Goal: Find specific page/section: Find specific page/section

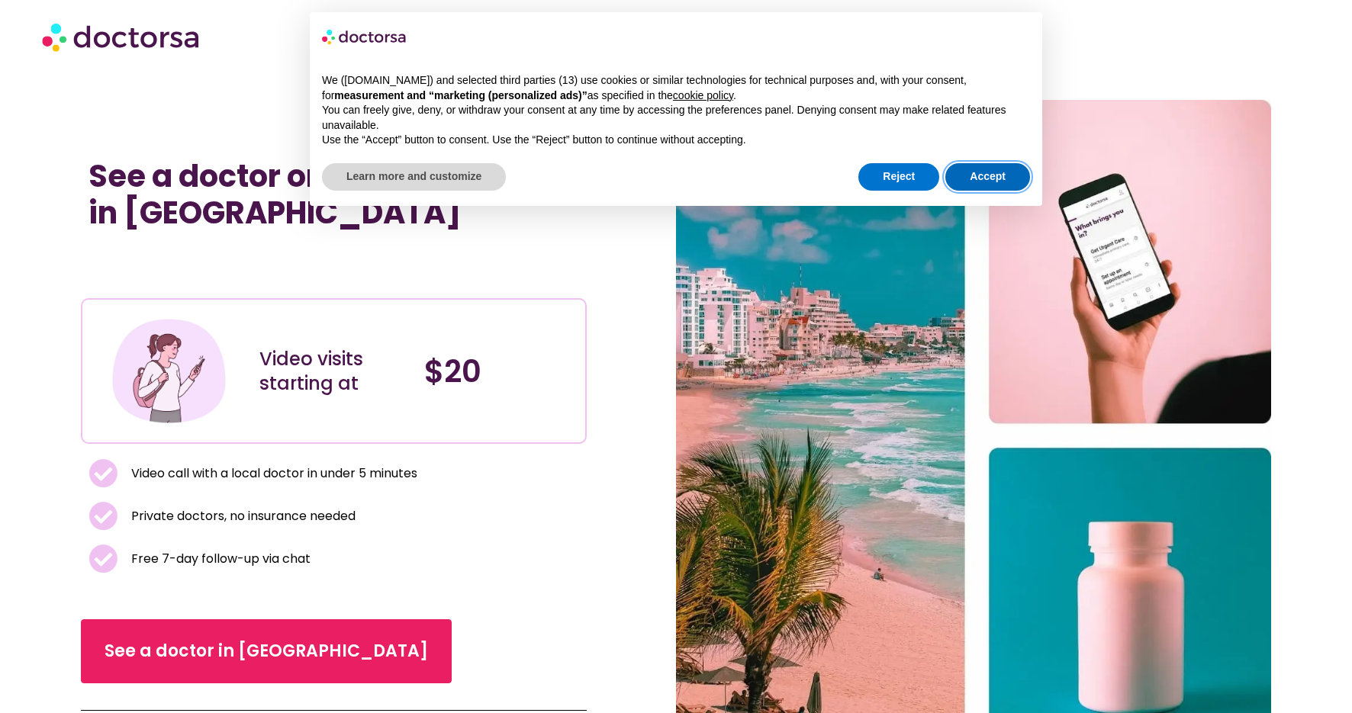
click at [985, 174] on button "Accept" at bounding box center [987, 176] width 85 height 27
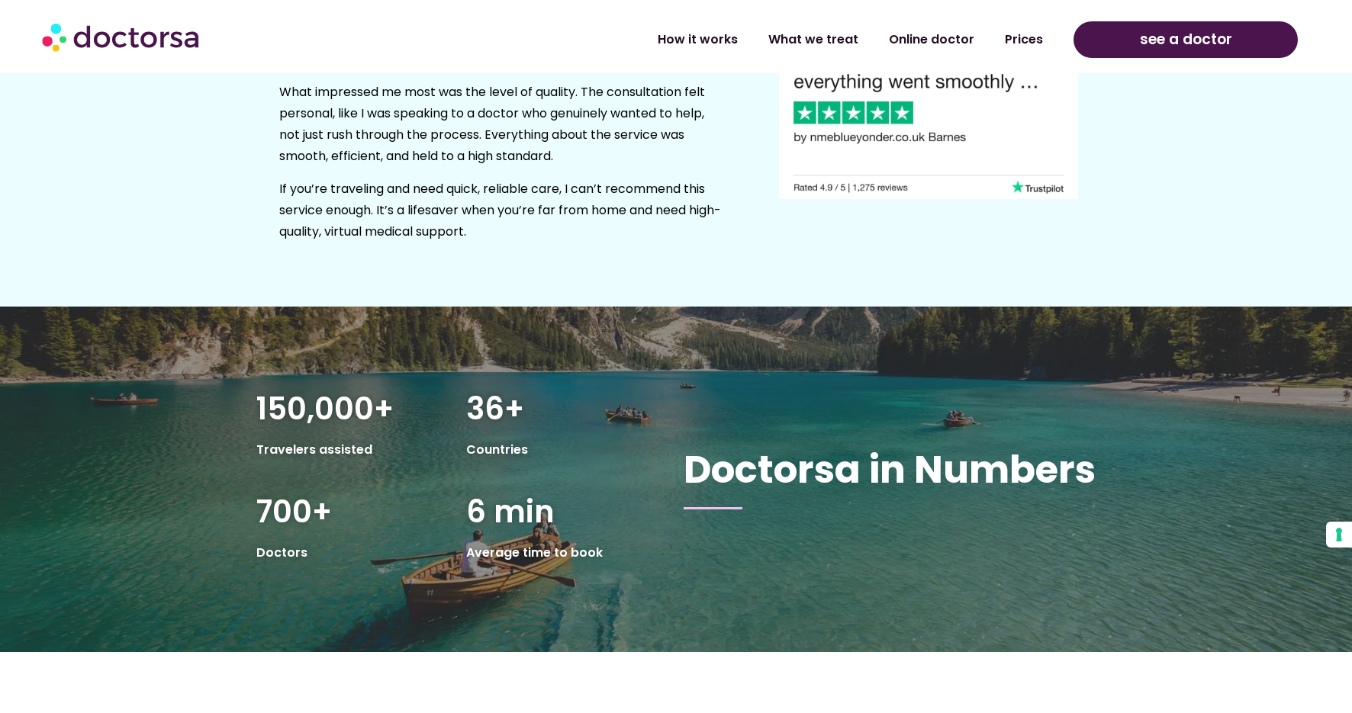
scroll to position [2510, 0]
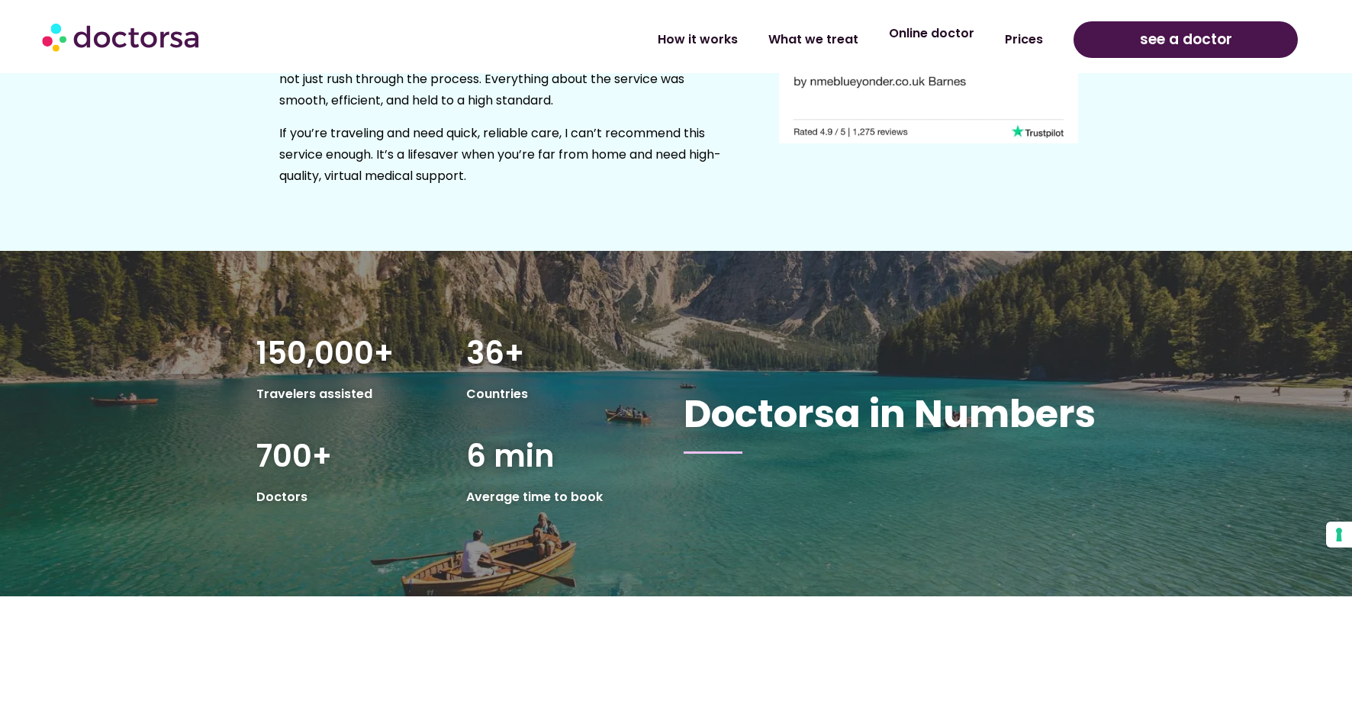
click at [911, 42] on link "Online doctor" at bounding box center [932, 33] width 116 height 35
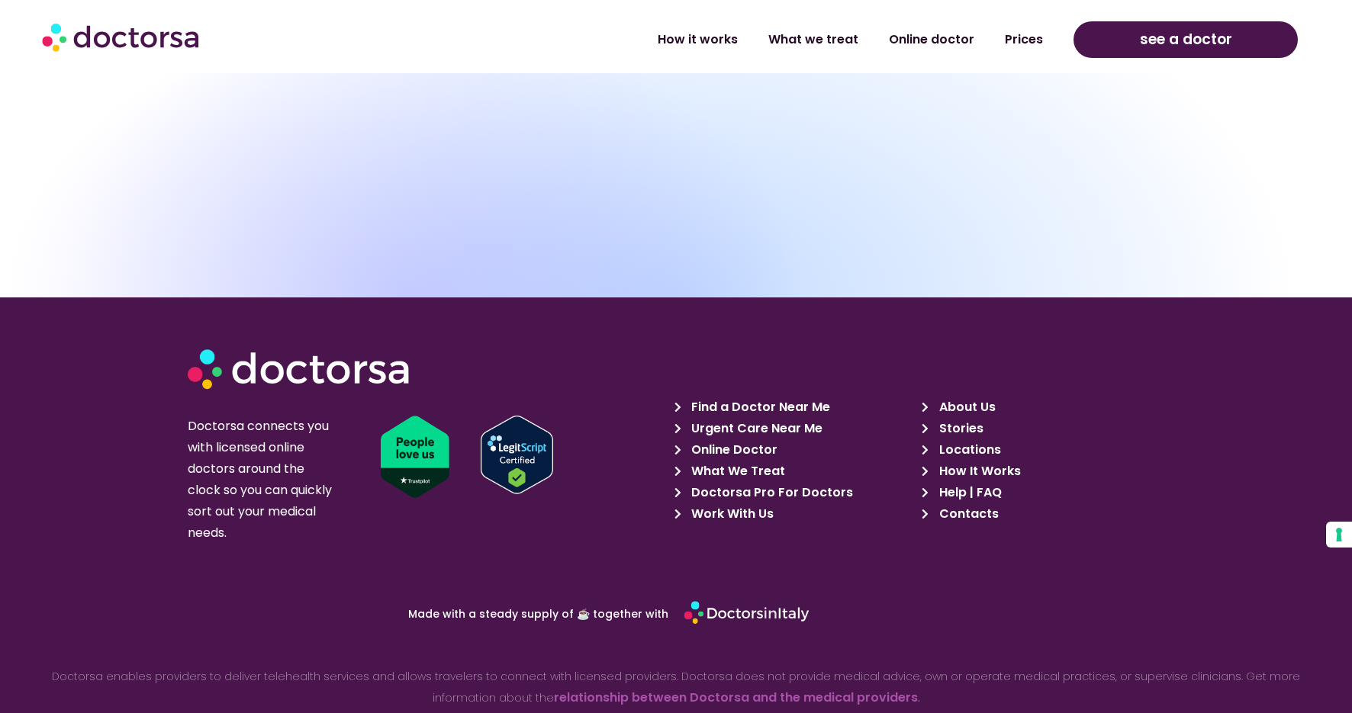
scroll to position [6356, 0]
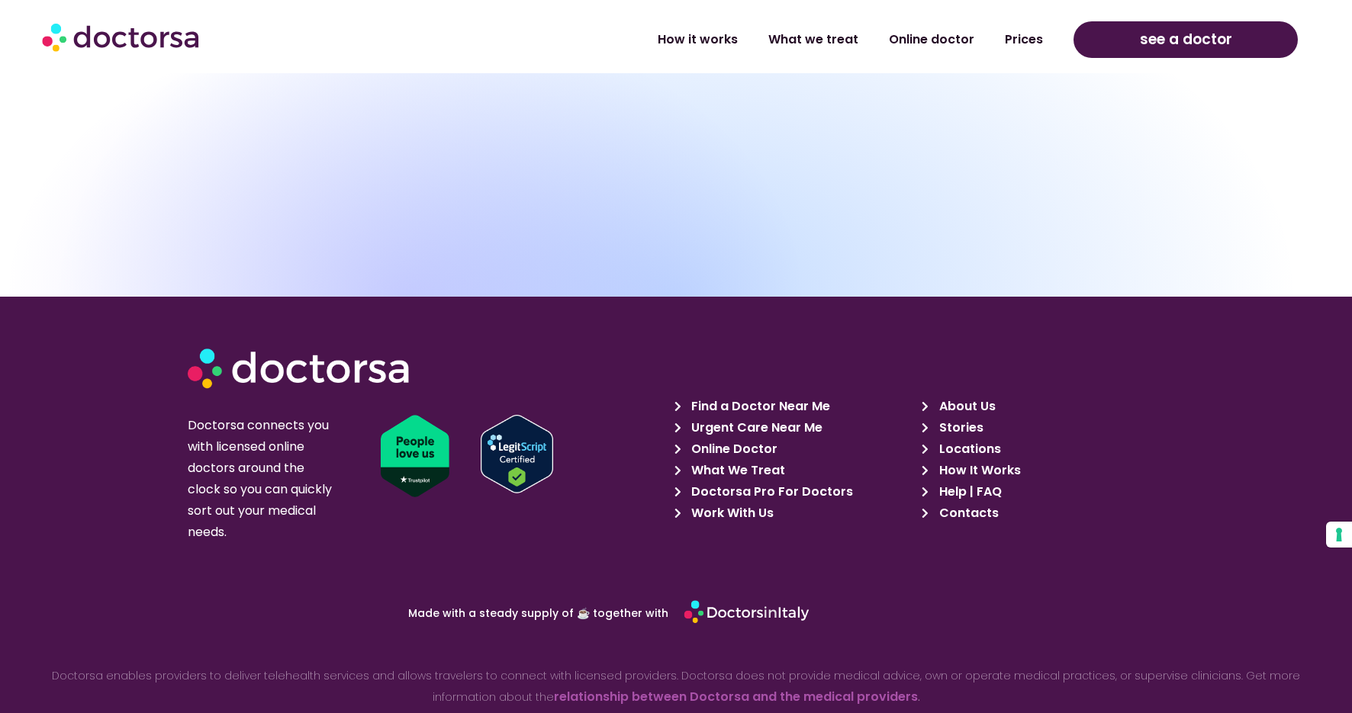
click at [748, 503] on span "Work With Us" at bounding box center [730, 513] width 86 height 21
